Goal: Information Seeking & Learning: Learn about a topic

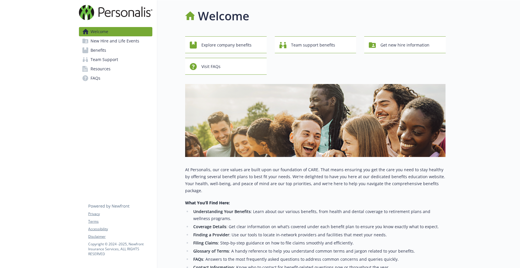
click at [118, 48] on link "Benefits" at bounding box center [115, 50] width 73 height 9
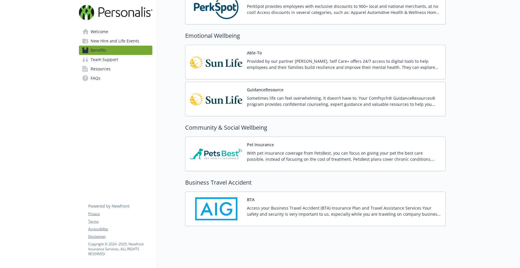
scroll to position [942, 0]
click at [243, 151] on div "Pet Insurance With pet insurance coverage from PetsBest, you can focus on givin…" at bounding box center [315, 153] width 251 height 25
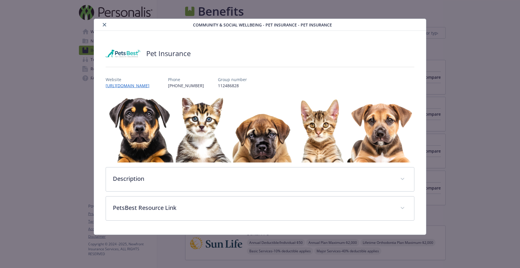
scroll to position [942, 0]
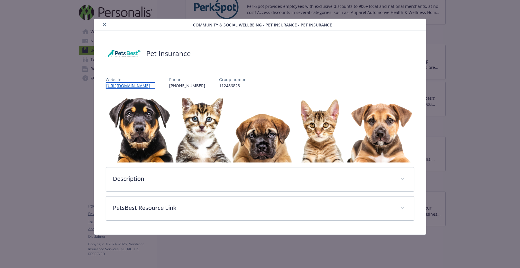
click at [152, 84] on link "[URL][DOMAIN_NAME]" at bounding box center [131, 85] width 50 height 7
